Goal: Information Seeking & Learning: Learn about a topic

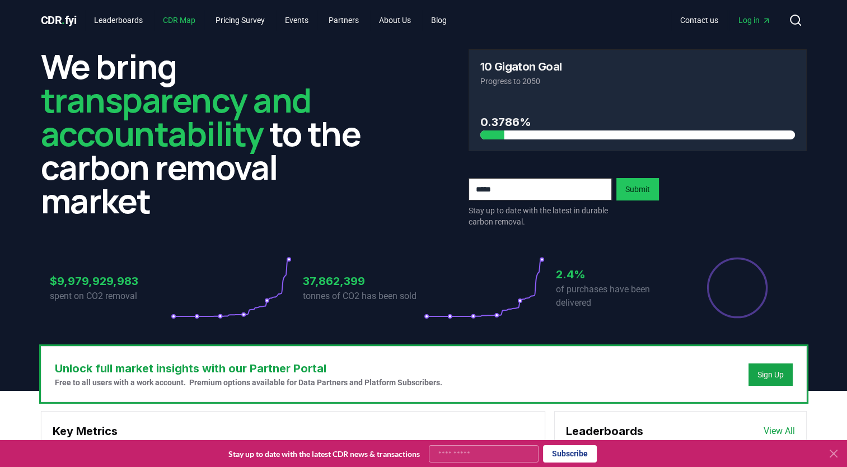
click at [192, 24] on link "CDR Map" at bounding box center [179, 20] width 50 height 20
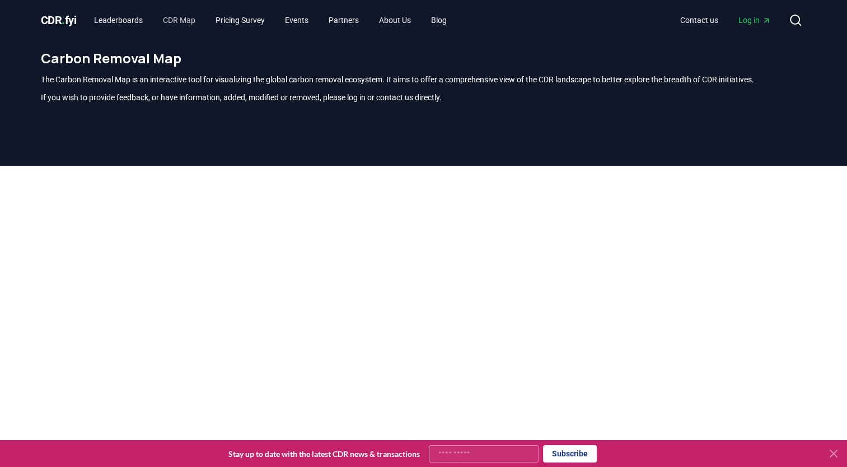
scroll to position [329, 0]
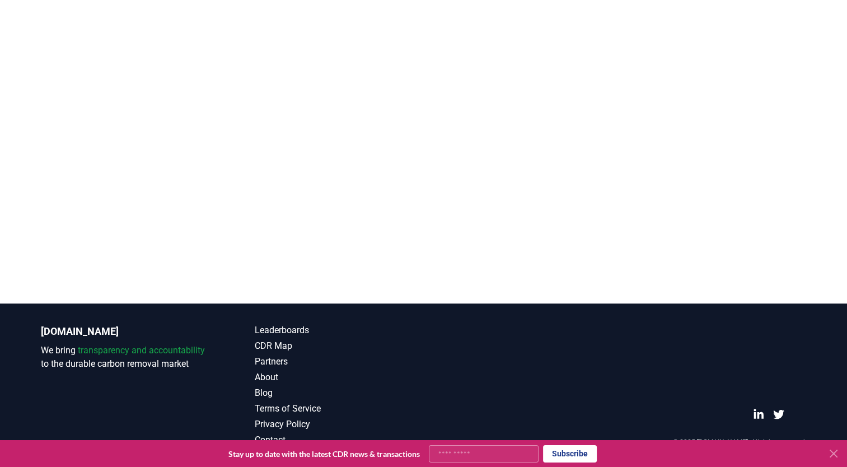
click at [831, 453] on icon at bounding box center [833, 453] width 13 height 13
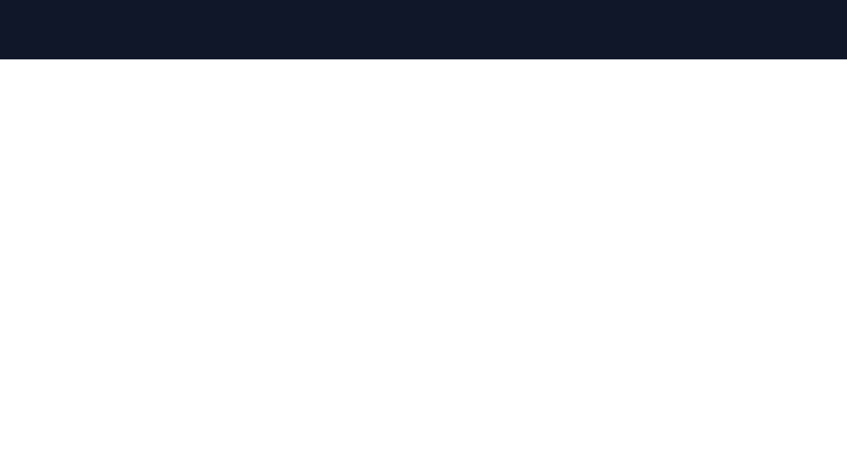
scroll to position [105, 0]
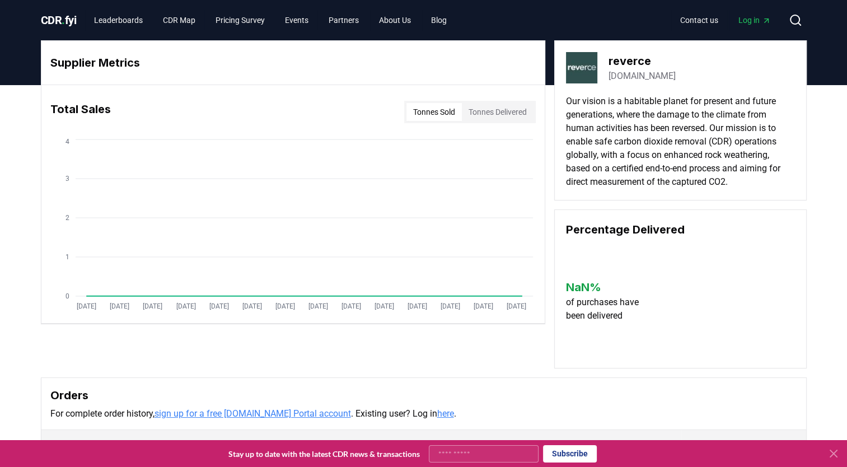
click at [642, 77] on link "reverce.com" at bounding box center [642, 75] width 67 height 13
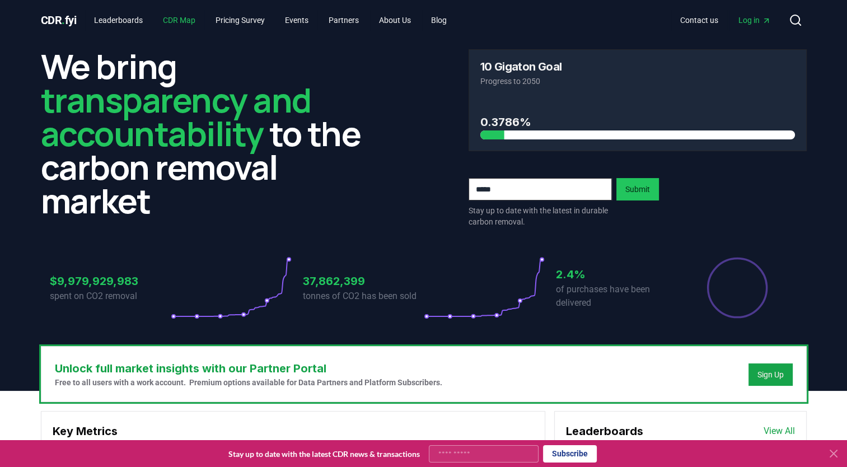
click at [175, 21] on link "CDR Map" at bounding box center [179, 20] width 50 height 20
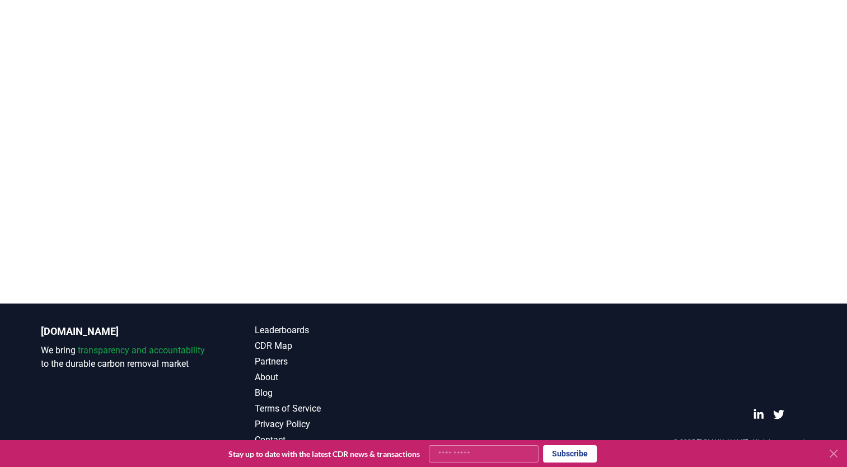
scroll to position [273, 0]
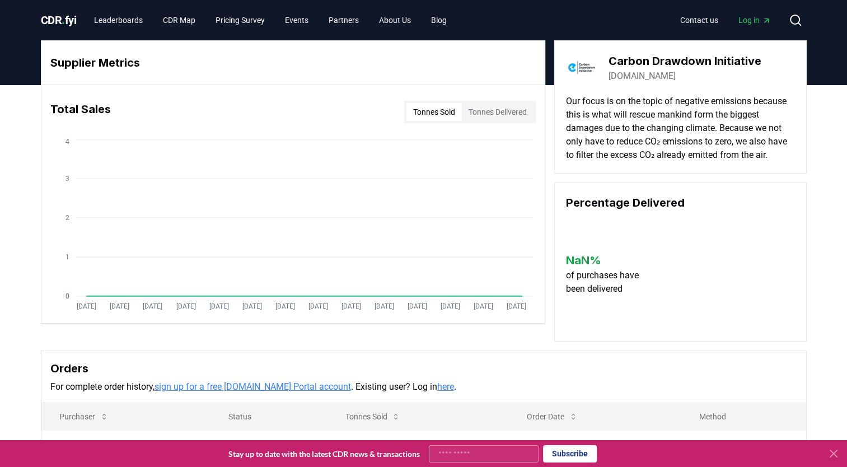
click at [644, 73] on link "carbon-drawdown.de" at bounding box center [642, 75] width 67 height 13
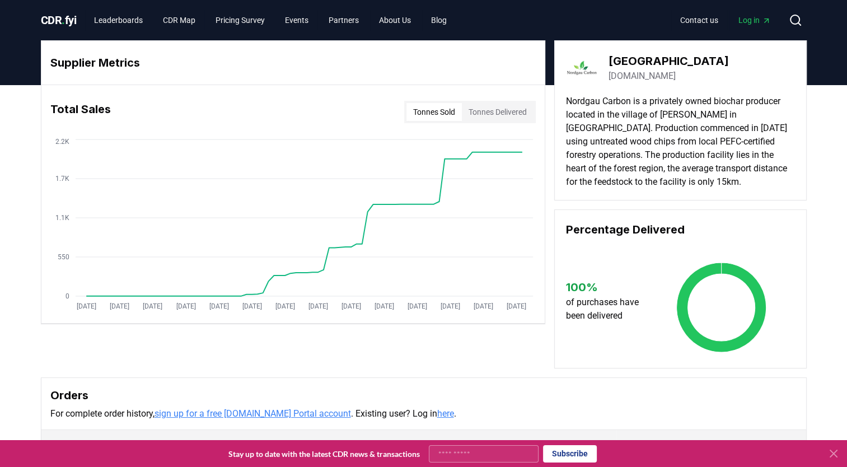
click at [657, 76] on link "nordgau-carbon.de" at bounding box center [642, 75] width 67 height 13
click at [494, 101] on div "Tonnes Sold Tonnes Delivered" at bounding box center [470, 112] width 132 height 22
click at [493, 111] on button "Tonnes Delivered" at bounding box center [498, 112] width 72 height 18
click at [436, 111] on button "Tonnes Sold" at bounding box center [433, 112] width 55 height 18
click at [500, 111] on button "Tonnes Delivered" at bounding box center [498, 112] width 72 height 18
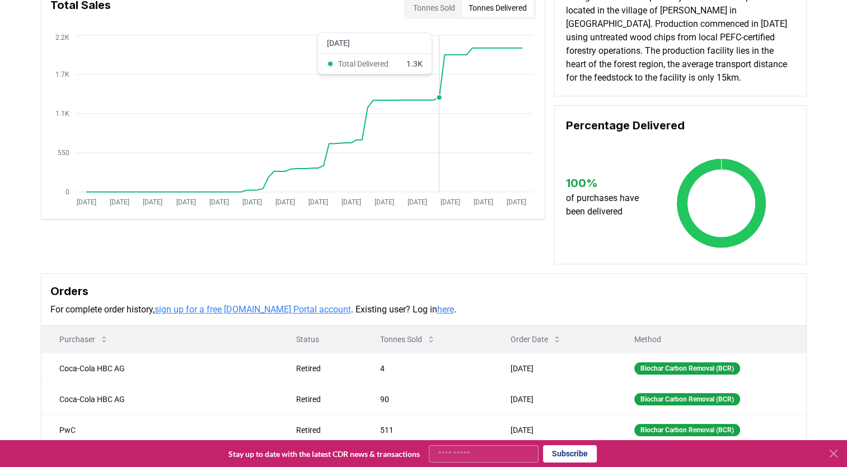
scroll to position [280, 0]
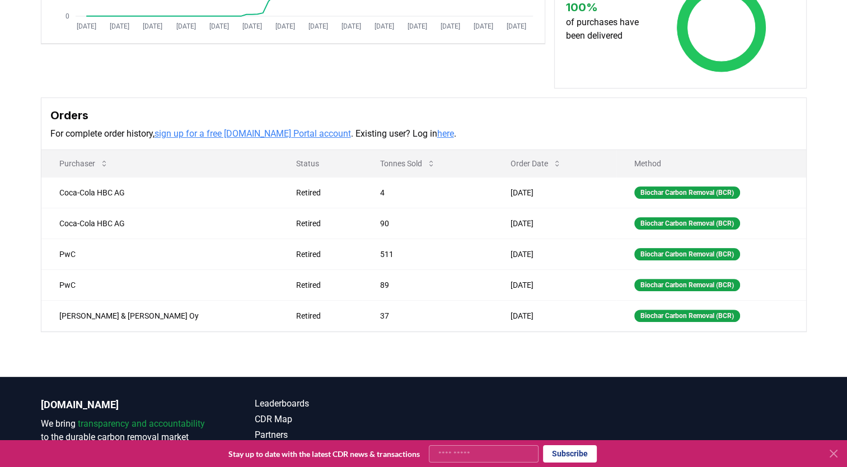
click at [73, 342] on div "Supplier Metrics Total Sales Tonnes Sold Tonnes Delivered Jan 2019 Jul 2019 Jan…" at bounding box center [423, 91] width 847 height 572
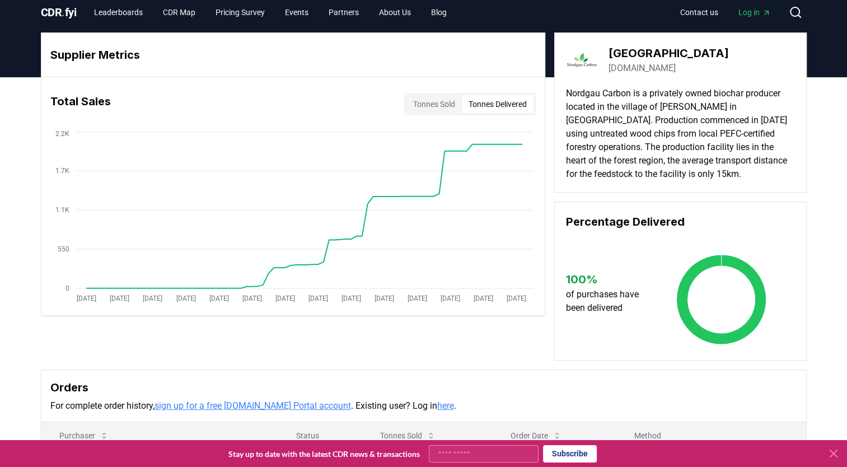
scroll to position [0, 0]
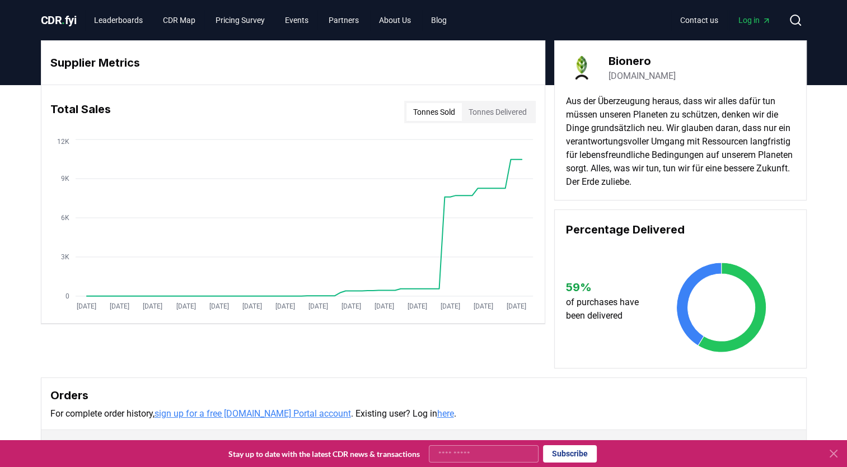
click at [637, 79] on link "[DOMAIN_NAME]" at bounding box center [642, 75] width 67 height 13
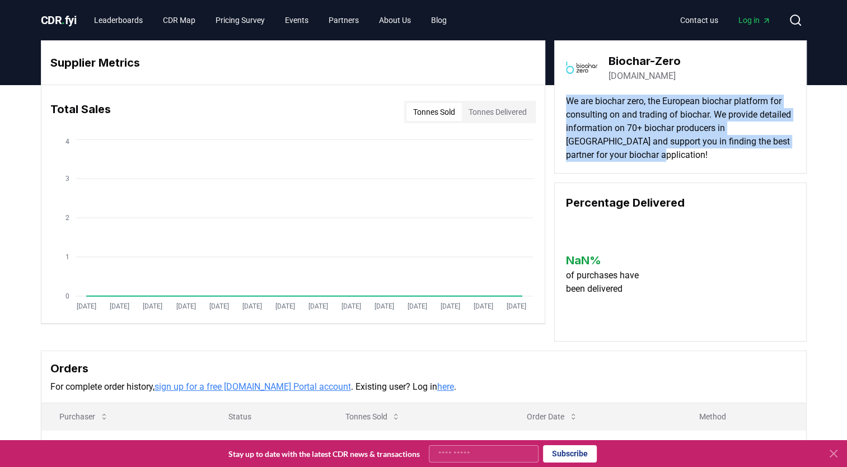
drag, startPoint x: 686, startPoint y: 158, endPoint x: 559, endPoint y: 102, distance: 138.9
click at [559, 102] on div "Biochar-Zero biochar-zero.com We are biochar zero, the European biochar platfor…" at bounding box center [680, 106] width 252 height 133
drag, startPoint x: 559, startPoint y: 102, endPoint x: 740, endPoint y: 122, distance: 181.4
click at [740, 122] on p "We are biochar zero, the European biochar platform for consulting on and tradin…" at bounding box center [680, 128] width 229 height 67
click at [717, 157] on p "We are biochar zero, the European biochar platform for consulting on and tradin…" at bounding box center [680, 128] width 229 height 67
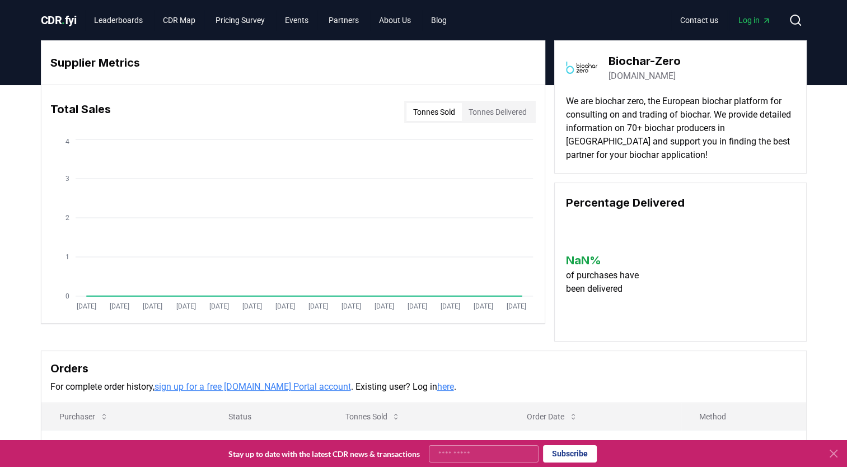
click at [670, 81] on link "biochar-zero.com" at bounding box center [642, 75] width 67 height 13
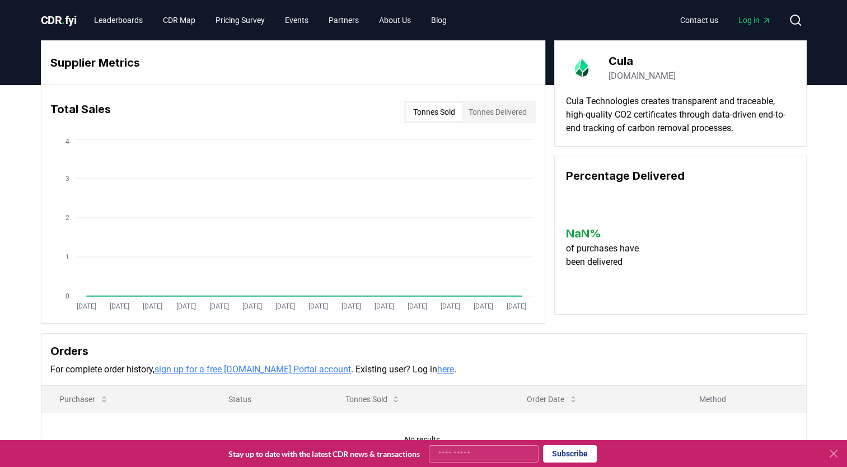
click at [621, 77] on link "cula.tech" at bounding box center [642, 75] width 67 height 13
click at [628, 80] on link "cula.tech" at bounding box center [642, 75] width 67 height 13
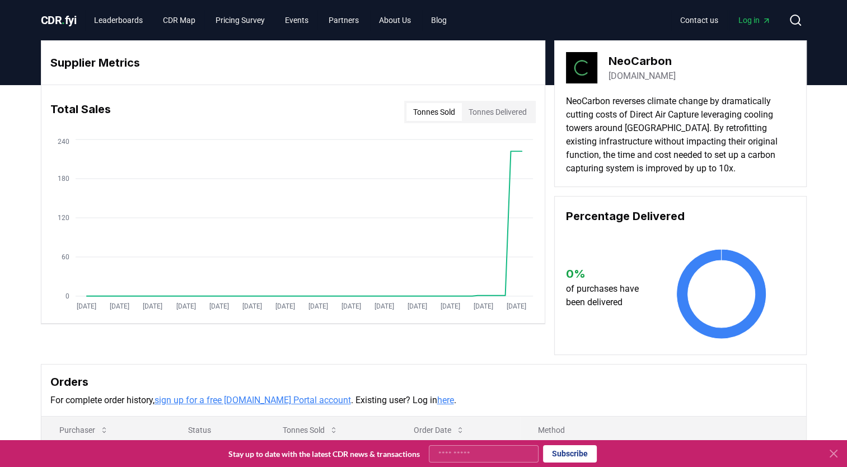
click at [721, 165] on p "NeoCarbon reverses climate change by dramatically cutting costs of Direct Air C…" at bounding box center [680, 135] width 229 height 81
click at [654, 73] on link "[DOMAIN_NAME]" at bounding box center [642, 75] width 67 height 13
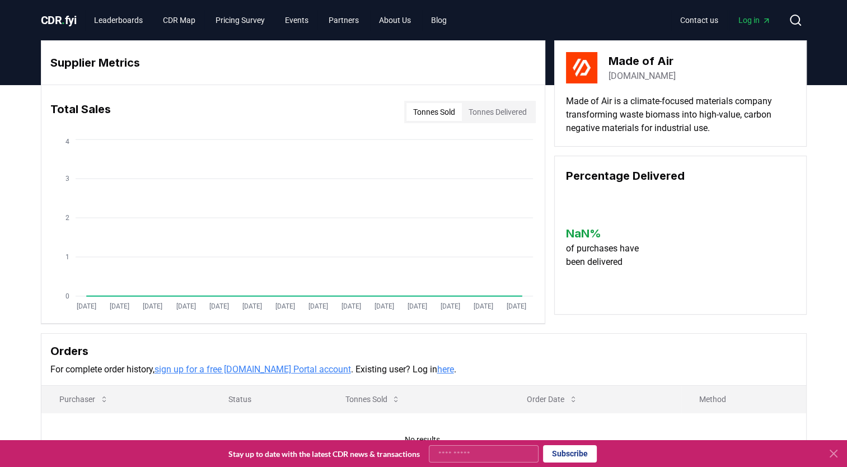
click at [649, 74] on link "[DOMAIN_NAME]" at bounding box center [642, 75] width 67 height 13
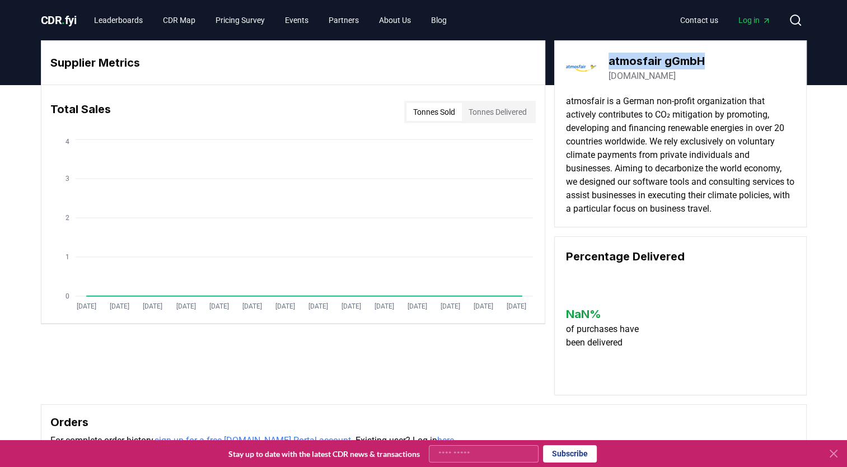
drag, startPoint x: 709, startPoint y: 60, endPoint x: 611, endPoint y: 55, distance: 97.6
click at [611, 55] on div "atmosfair gGmbH atmosfair.de" at bounding box center [680, 67] width 229 height 31
copy h3 "atmosfair gGmbH"
click at [643, 76] on link "atmosfair.de" at bounding box center [642, 75] width 67 height 13
click at [645, 76] on link "atmosfair.de" at bounding box center [642, 75] width 67 height 13
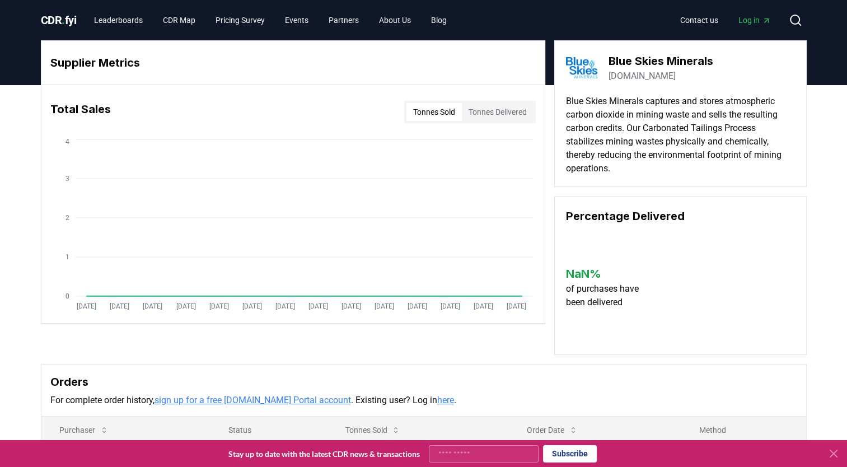
click at [676, 78] on link "[DOMAIN_NAME]" at bounding box center [642, 75] width 67 height 13
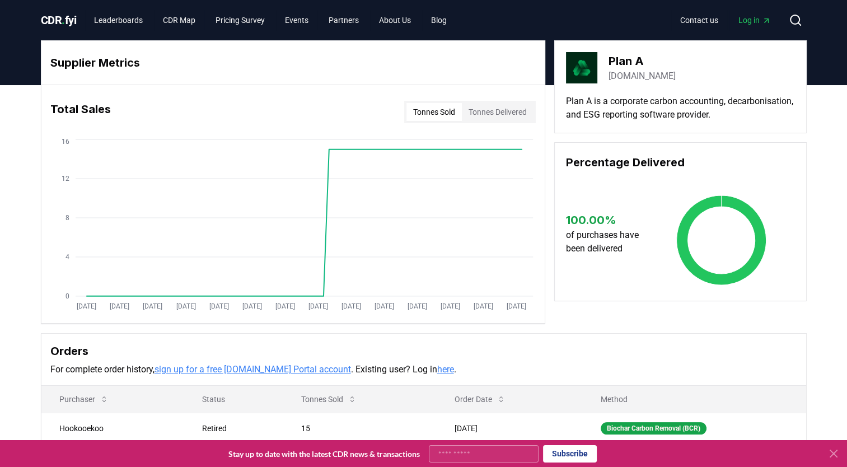
click at [642, 78] on link "plana.earth" at bounding box center [642, 75] width 67 height 13
click at [611, 101] on p "Plan A is a corporate carbon accounting, decarbonisation, and ESG reporting sof…" at bounding box center [680, 108] width 229 height 27
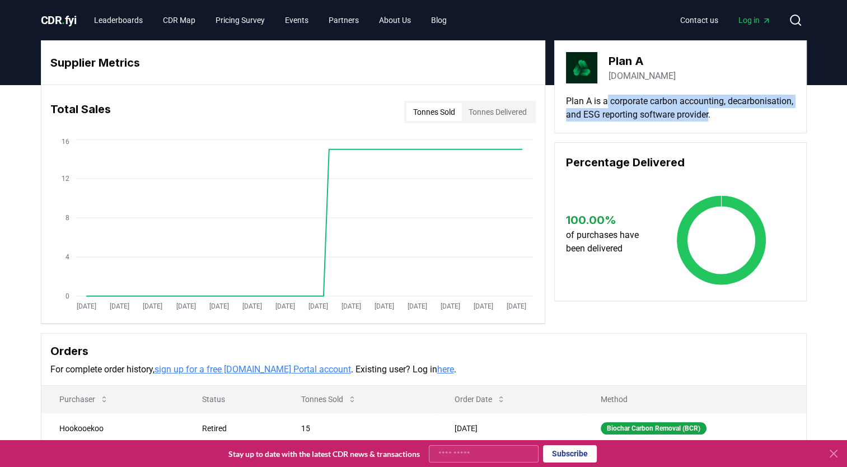
drag, startPoint x: 607, startPoint y: 101, endPoint x: 784, endPoint y: 118, distance: 178.3
click at [784, 118] on p "Plan A is a corporate carbon accounting, decarbonisation, and ESG reporting sof…" at bounding box center [680, 108] width 229 height 27
copy p "corporate carbon accounting, decarbonisation, and ESG reporting software provid…"
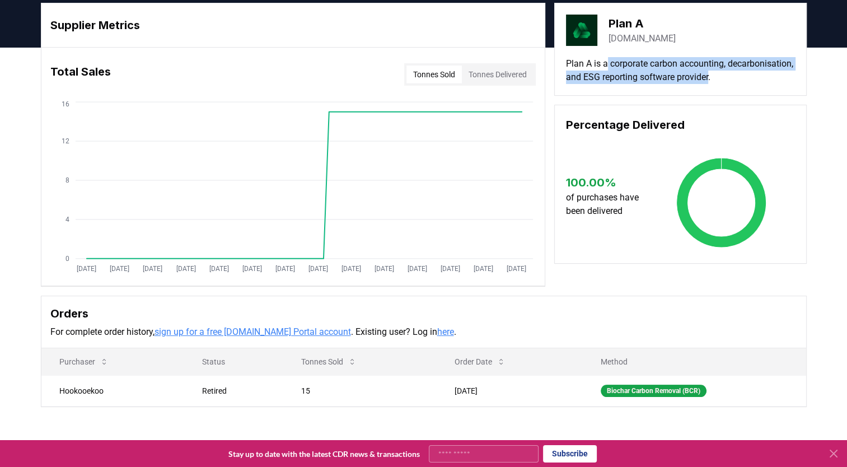
scroll to position [56, 0]
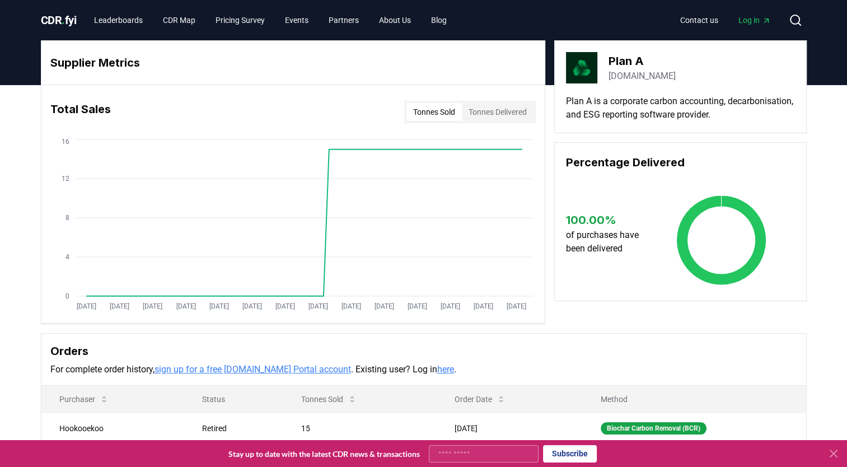
click at [616, 67] on h3 "Plan A" at bounding box center [642, 61] width 67 height 17
click at [628, 78] on link "plana.earth" at bounding box center [642, 75] width 67 height 13
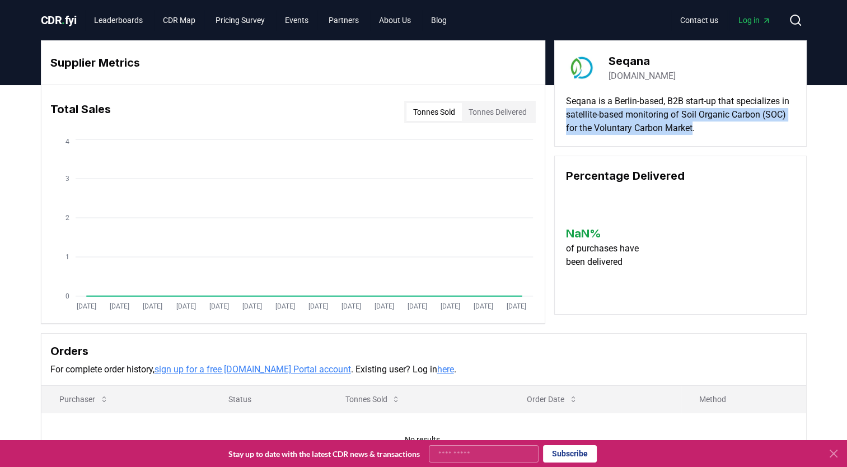
drag, startPoint x: 698, startPoint y: 125, endPoint x: 558, endPoint y: 109, distance: 140.9
click at [558, 109] on div "Seqana [DOMAIN_NAME] Seqana is a [GEOGRAPHIC_DATA]-based, B2B start-up that spe…" at bounding box center [680, 93] width 252 height 106
drag, startPoint x: 558, startPoint y: 109, endPoint x: 766, endPoint y: 115, distance: 208.4
click at [766, 115] on p "Seqana is a Berlin-based, B2B start-up that specializes in satellite-based moni…" at bounding box center [680, 115] width 229 height 40
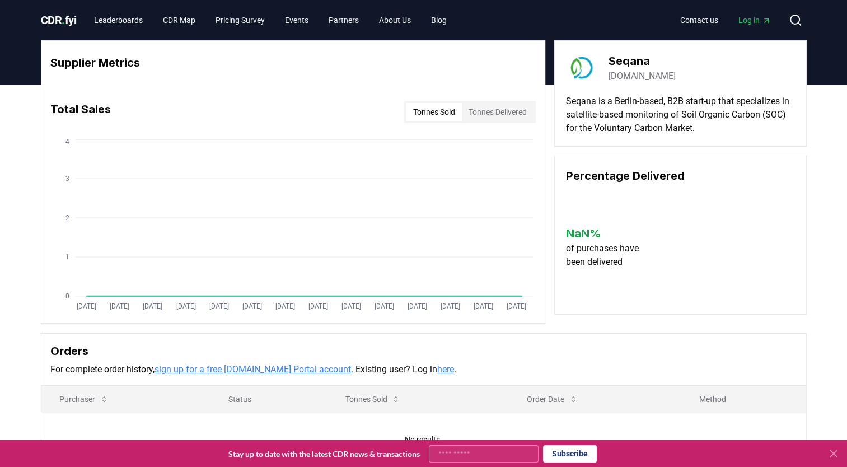
click at [740, 130] on p "Seqana is a Berlin-based, B2B start-up that specializes in satellite-based moni…" at bounding box center [680, 115] width 229 height 40
click at [704, 129] on p "Seqana is a Berlin-based, B2B start-up that specializes in satellite-based moni…" at bounding box center [680, 115] width 229 height 40
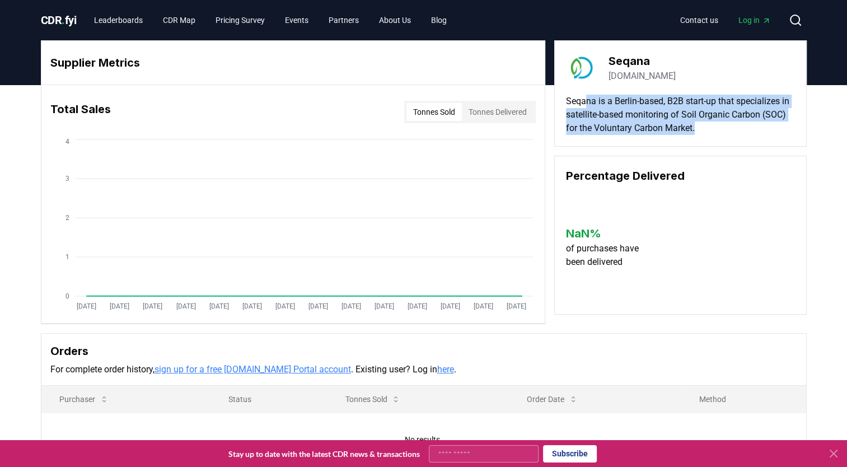
drag, startPoint x: 710, startPoint y: 129, endPoint x: 586, endPoint y: 105, distance: 126.6
click at [586, 105] on p "Seqana is a Berlin-based, B2B start-up that specializes in satellite-based moni…" at bounding box center [680, 115] width 229 height 40
drag, startPoint x: 586, startPoint y: 105, endPoint x: 731, endPoint y: 120, distance: 145.9
click at [731, 120] on p "Seqana is a Berlin-based, B2B start-up that specializes in satellite-based moni…" at bounding box center [680, 115] width 229 height 40
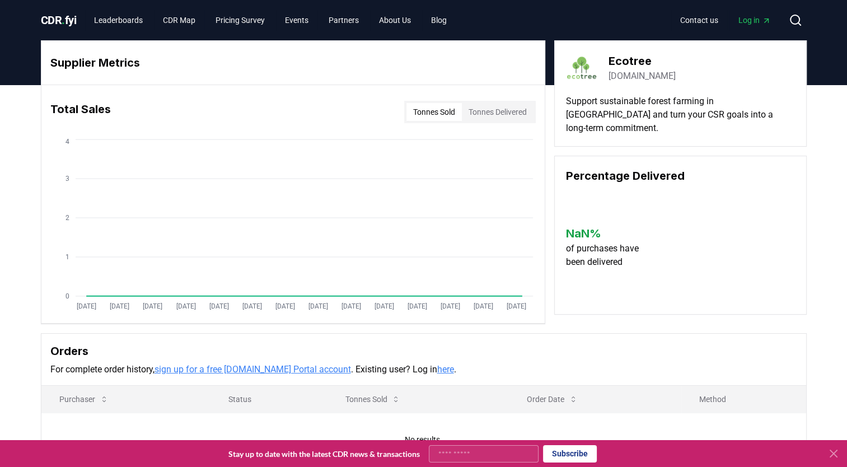
click at [650, 75] on link "[DOMAIN_NAME]" at bounding box center [642, 75] width 67 height 13
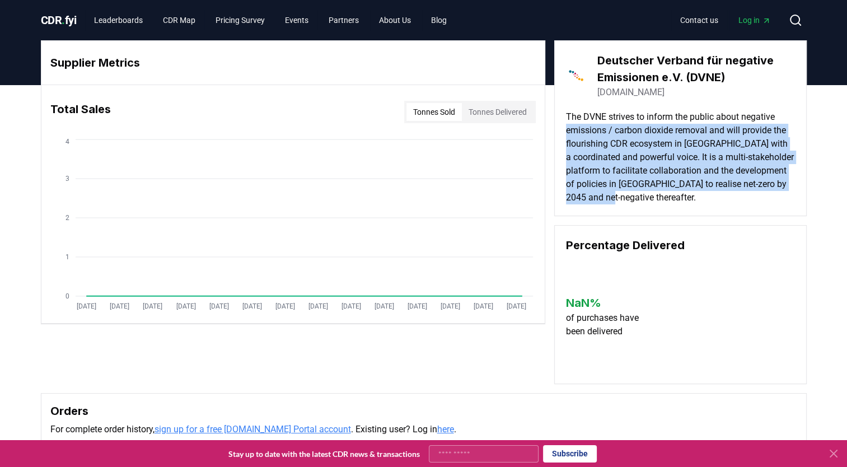
drag, startPoint x: 709, startPoint y: 203, endPoint x: 560, endPoint y: 125, distance: 167.8
click at [560, 125] on div "Deutscher Verband für negative Emissionen e.V. (DVNE) [DOMAIN_NAME] The DVNE st…" at bounding box center [680, 128] width 252 height 176
drag, startPoint x: 560, startPoint y: 125, endPoint x: 670, endPoint y: 177, distance: 121.5
click at [670, 177] on p "The DVNE strives to inform the public about negative emissions / carbon dioxide…" at bounding box center [680, 157] width 229 height 94
click at [649, 198] on p "The DVNE strives to inform the public about negative emissions / carbon dioxide…" at bounding box center [680, 157] width 229 height 94
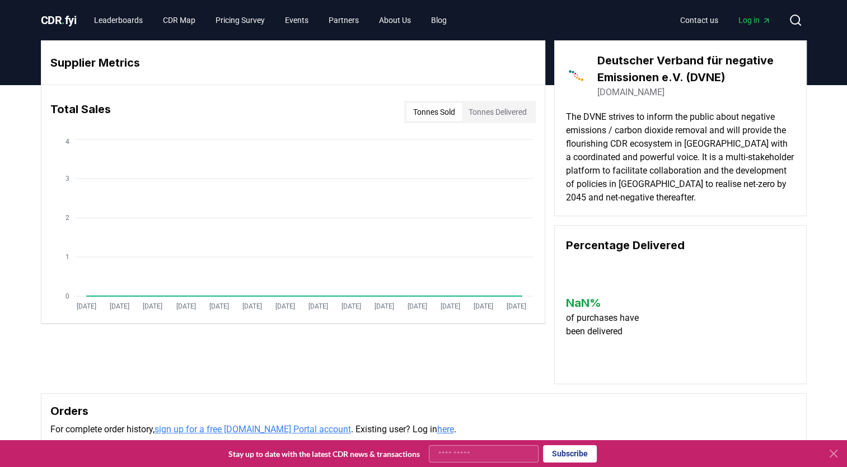
click at [616, 90] on link "dvne.org" at bounding box center [630, 92] width 67 height 13
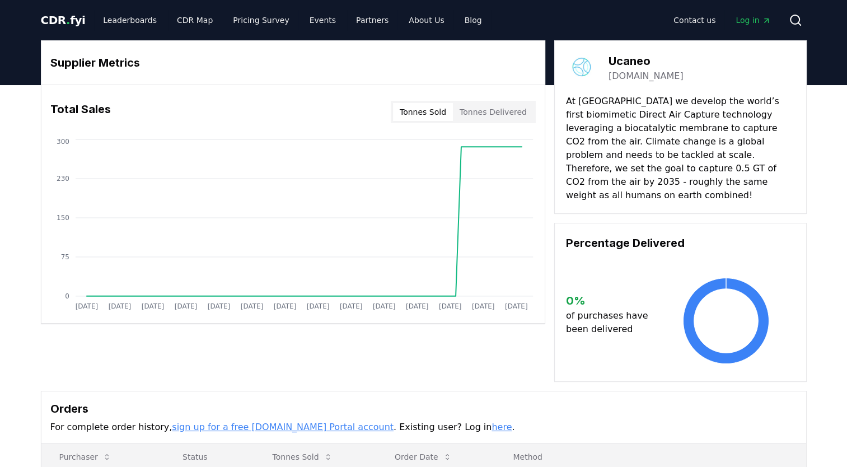
click at [490, 121] on div "Tonnes Sold Tonnes Delivered" at bounding box center [463, 112] width 145 height 22
click at [495, 115] on button "Tonnes Delivered" at bounding box center [493, 112] width 81 height 18
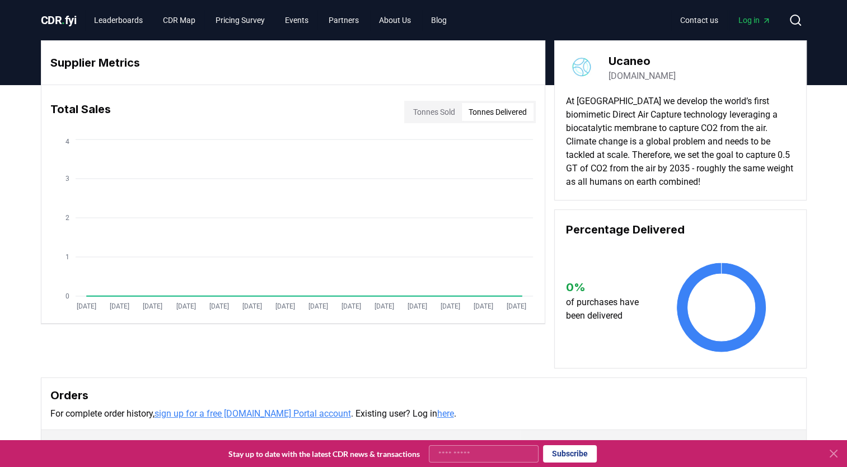
click at [437, 115] on button "Tonnes Sold" at bounding box center [433, 112] width 55 height 18
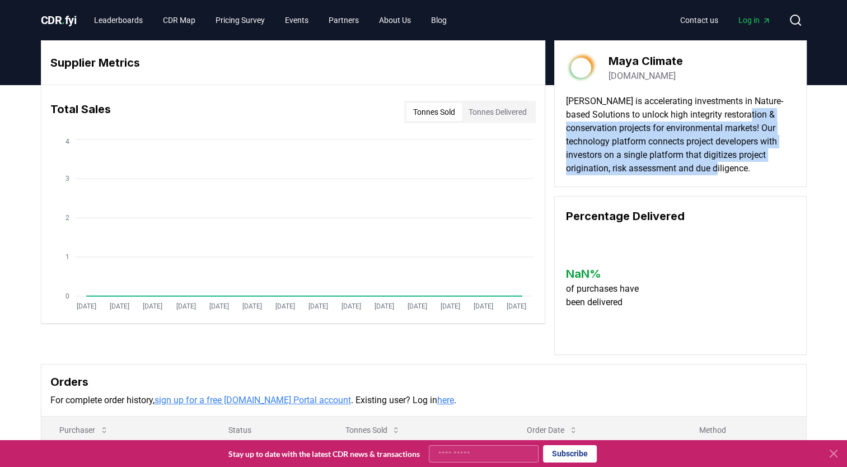
drag, startPoint x: 576, startPoint y: 130, endPoint x: 760, endPoint y: 172, distance: 189.6
click at [760, 172] on p "Maya is accelerating investments in Nature-based Solutions to unlock high integ…" at bounding box center [680, 135] width 229 height 81
drag, startPoint x: 760, startPoint y: 172, endPoint x: 733, endPoint y: 165, distance: 27.8
click at [733, 165] on p "Maya is accelerating investments in Nature-based Solutions to unlock high integ…" at bounding box center [680, 135] width 229 height 81
click at [673, 78] on link "maya-climate.com" at bounding box center [642, 75] width 67 height 13
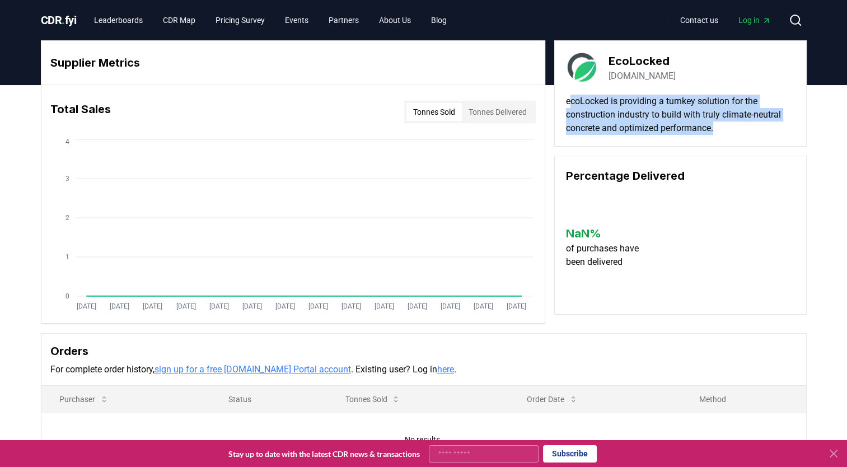
drag, startPoint x: 722, startPoint y: 127, endPoint x: 568, endPoint y: 102, distance: 155.3
click at [568, 102] on p "ecoLocked is providing a turnkey solution for the construction industry to buil…" at bounding box center [680, 115] width 229 height 40
drag, startPoint x: 568, startPoint y: 102, endPoint x: 710, endPoint y: 116, distance: 142.3
click at [710, 116] on p "ecoLocked is providing a turnkey solution for the construction industry to buil…" at bounding box center [680, 115] width 229 height 40
click at [649, 74] on link "ecolocked.com" at bounding box center [642, 75] width 67 height 13
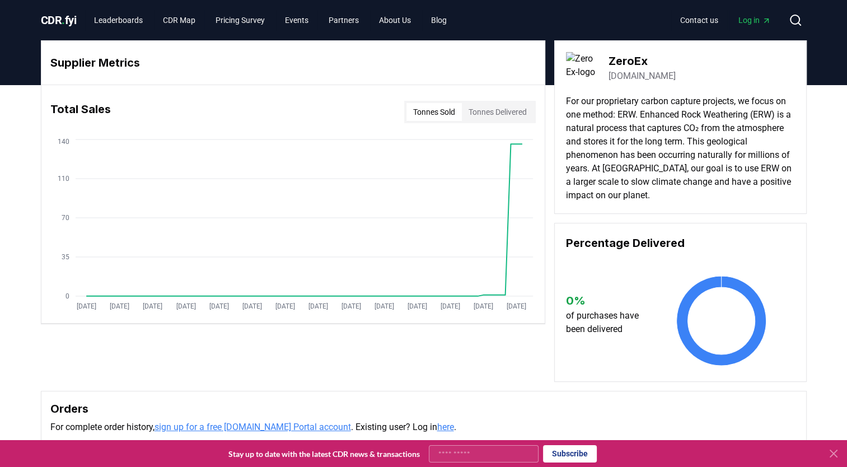
click at [628, 78] on link "[DOMAIN_NAME]" at bounding box center [642, 75] width 67 height 13
